Goal: Task Accomplishment & Management: Manage account settings

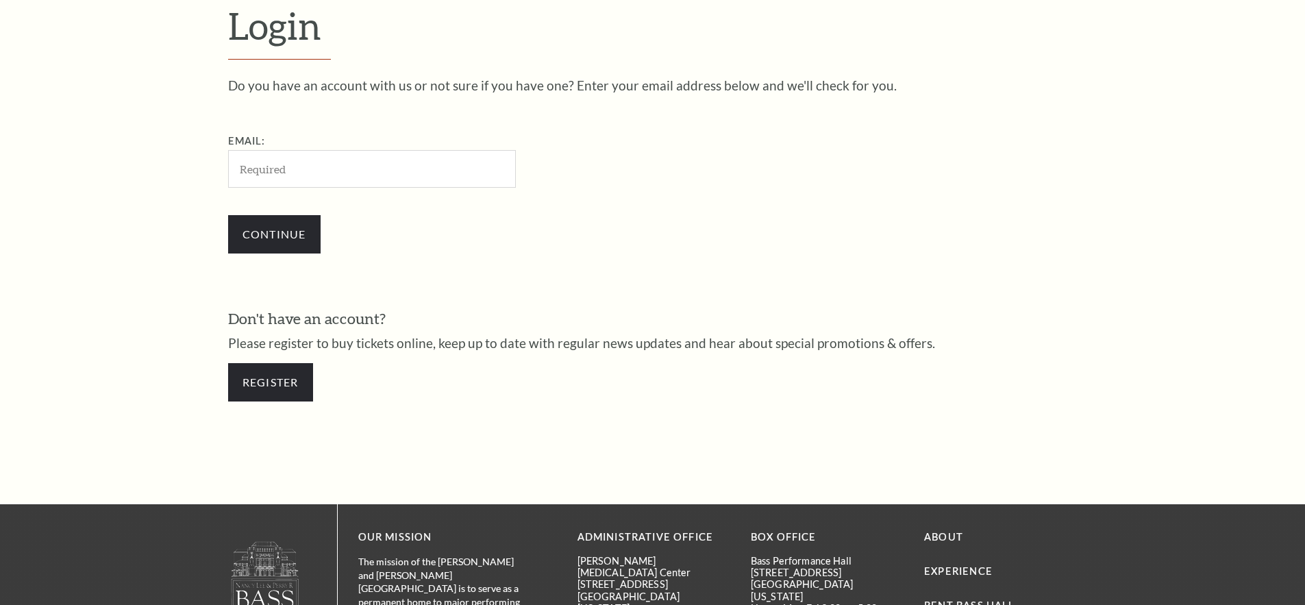
scroll to position [458, 0]
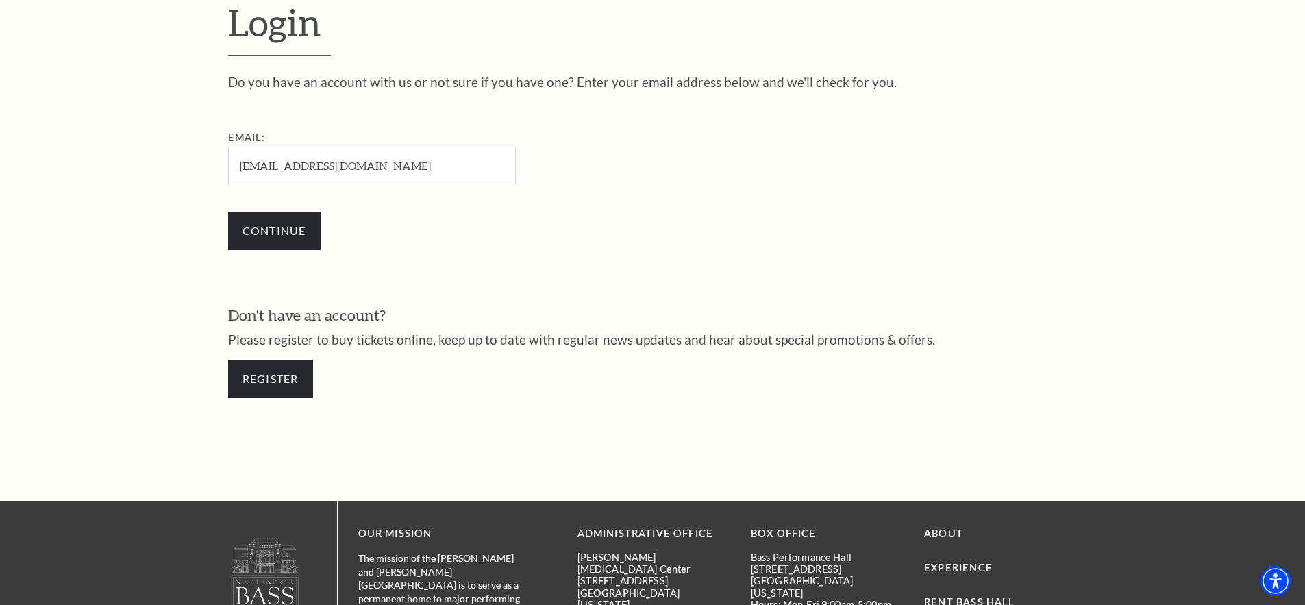
type input "[EMAIL_ADDRESS][DOMAIN_NAME]"
click at [273, 230] on input "Continue" at bounding box center [274, 231] width 93 height 38
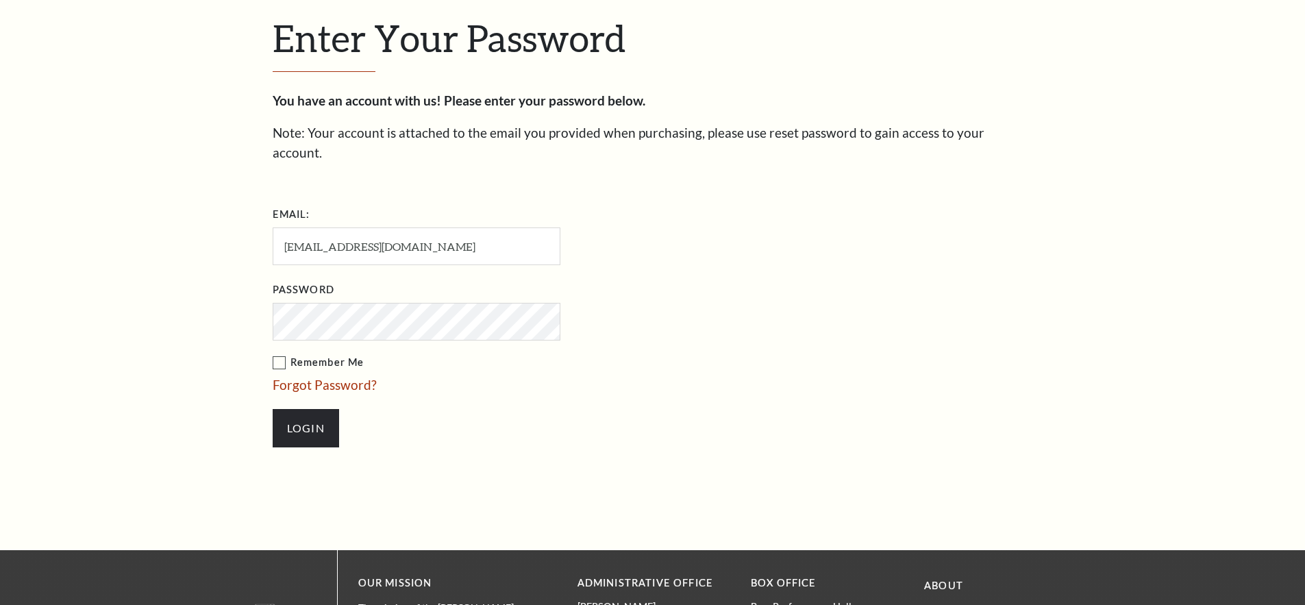
scroll to position [471, 0]
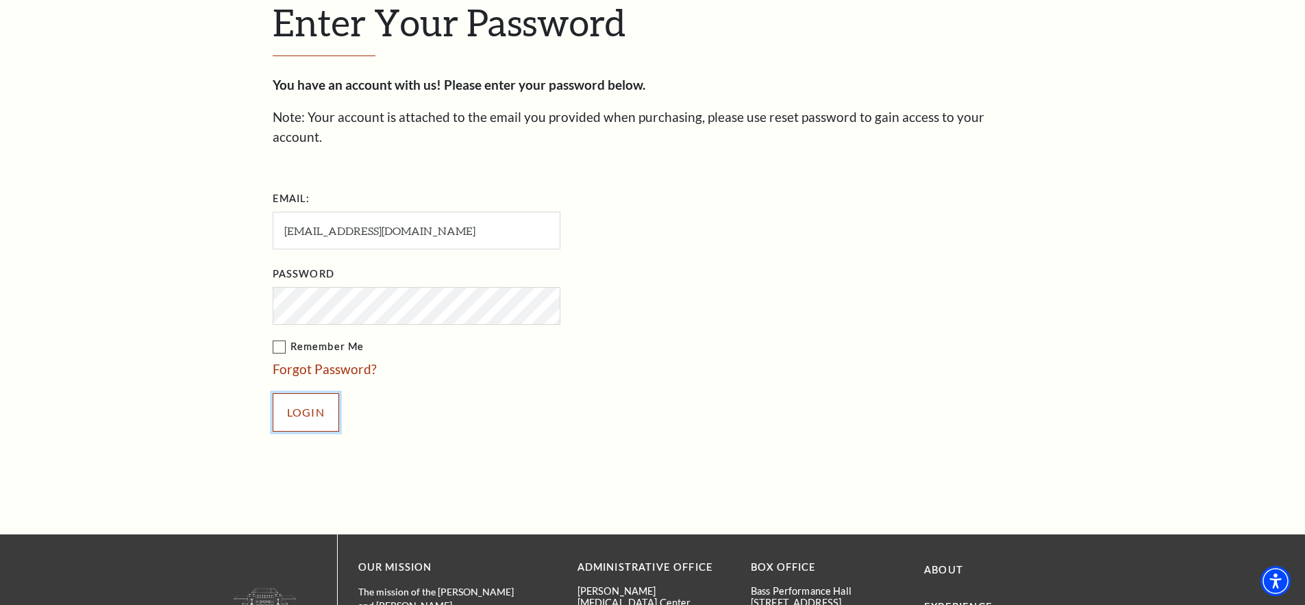
click at [298, 394] on input "Login" at bounding box center [306, 412] width 66 height 38
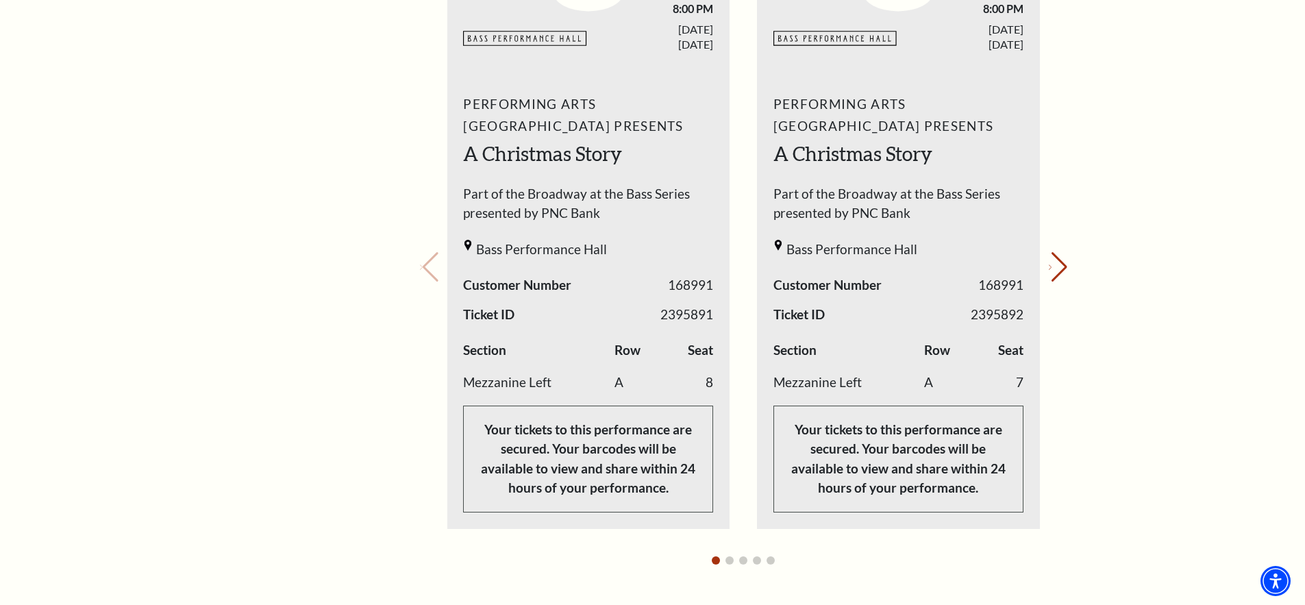
scroll to position [548, 0]
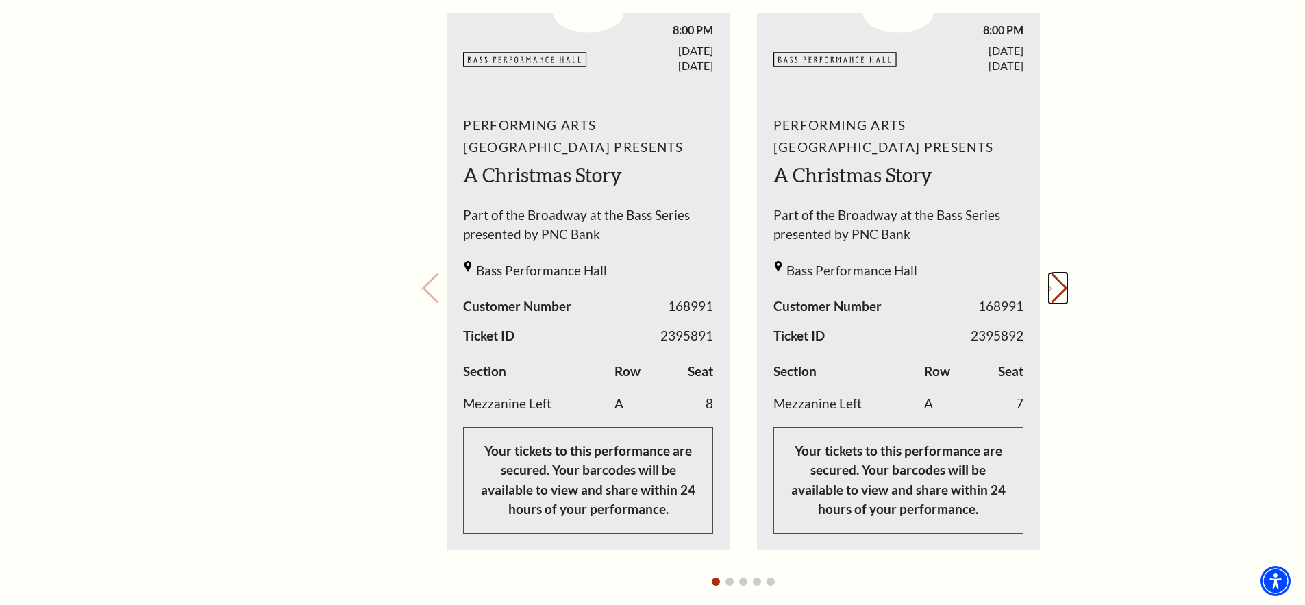
click at [1052, 287] on button "Next slide." at bounding box center [1058, 288] width 19 height 30
click at [1052, 287] on div "Your next show Previous slide. Next slide." at bounding box center [744, 269] width 648 height 654
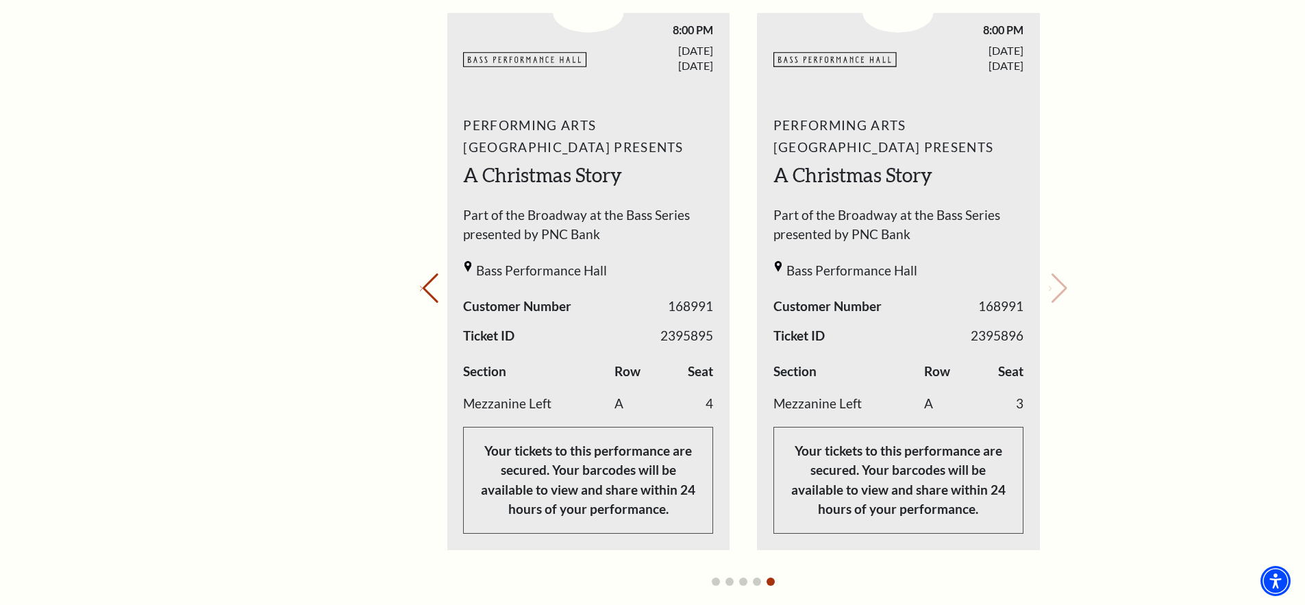
click at [1052, 287] on div "Your next show Previous slide. Next slide." at bounding box center [744, 269] width 648 height 654
click at [436, 289] on button "Previous slide." at bounding box center [429, 288] width 19 height 30
